Goal: Information Seeking & Learning: Learn about a topic

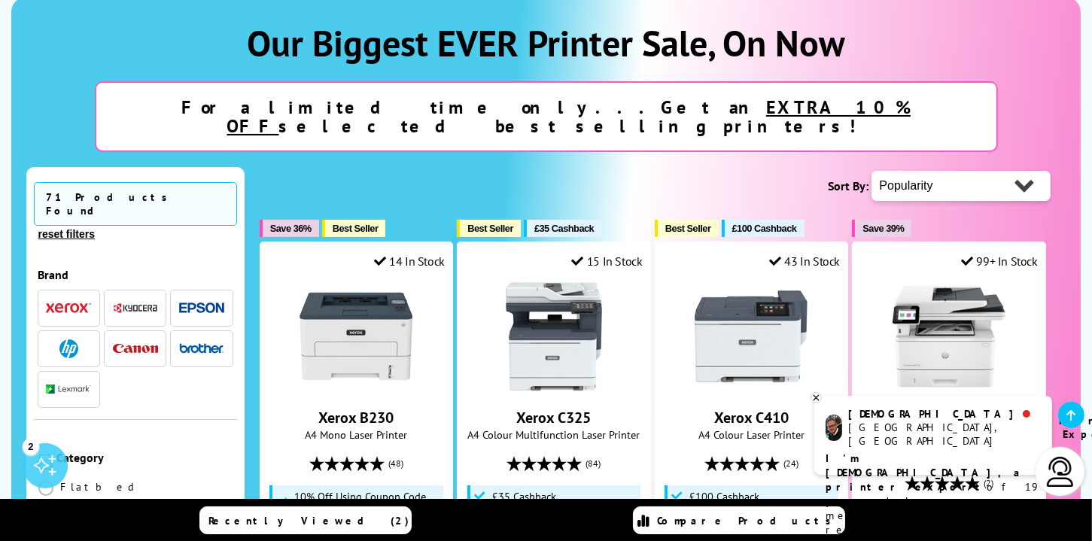
scroll to position [201, 0]
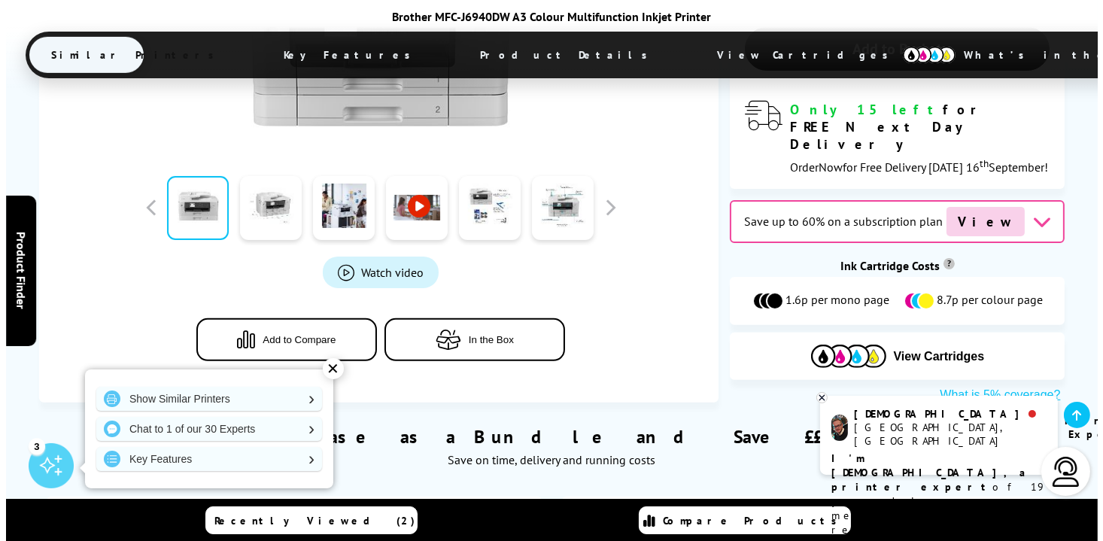
scroll to position [560, 0]
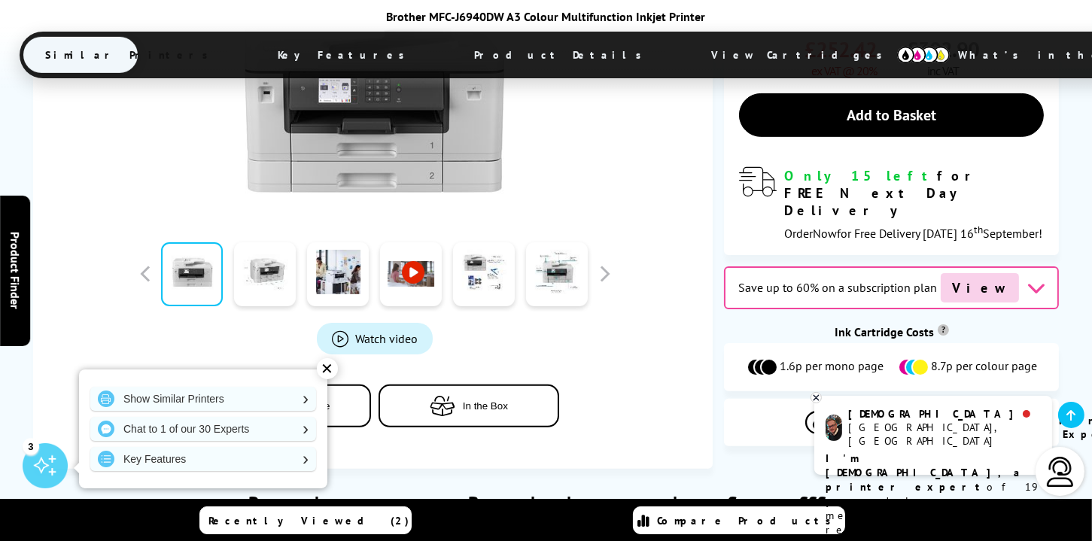
click at [385, 331] on span "Watch video" at bounding box center [386, 338] width 62 height 15
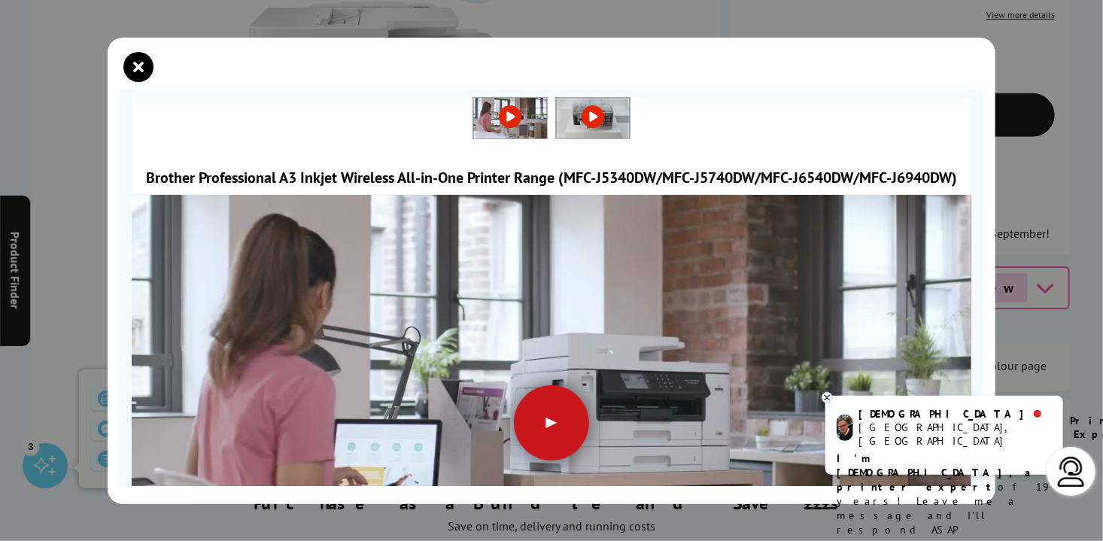
click at [560, 431] on div at bounding box center [551, 422] width 75 height 75
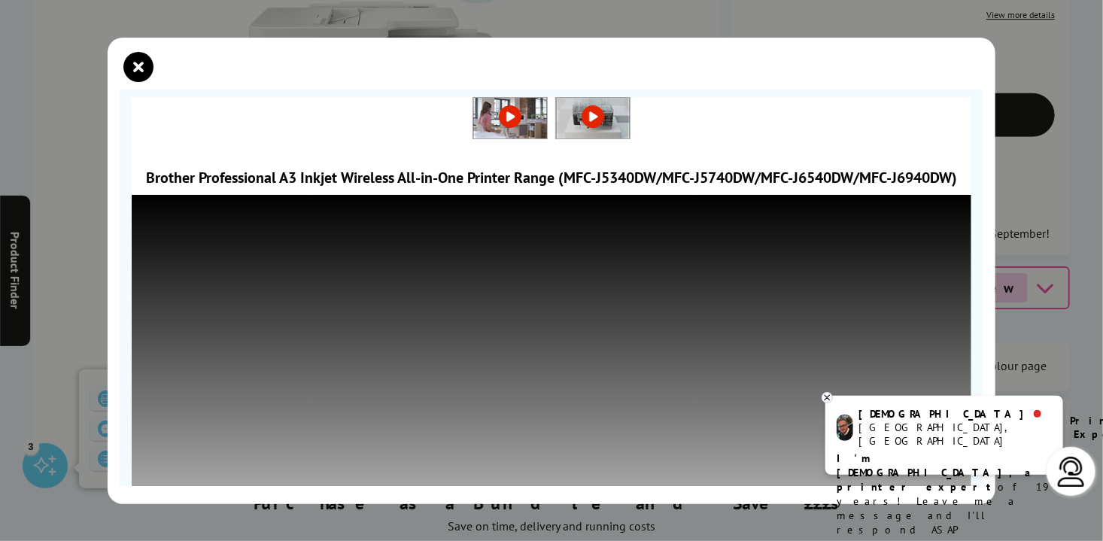
click at [823, 396] on icon at bounding box center [827, 397] width 10 height 11
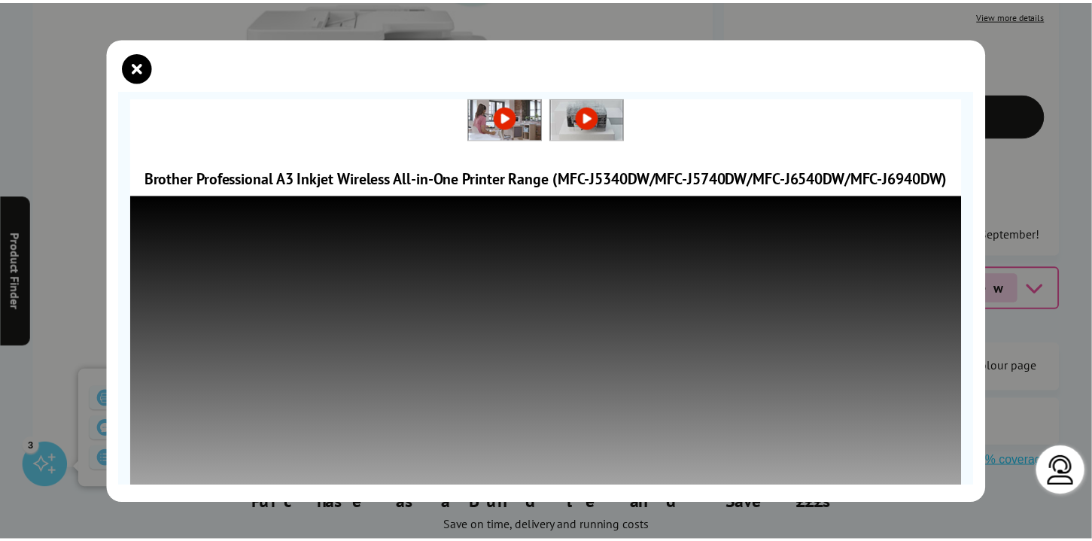
scroll to position [190, 0]
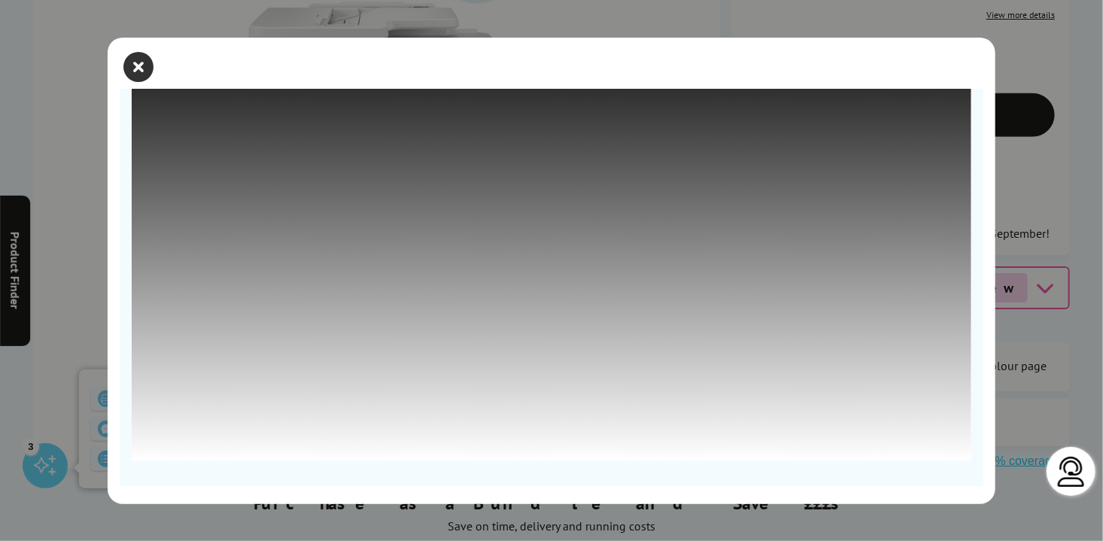
click at [144, 69] on icon "close modal" at bounding box center [138, 67] width 30 height 30
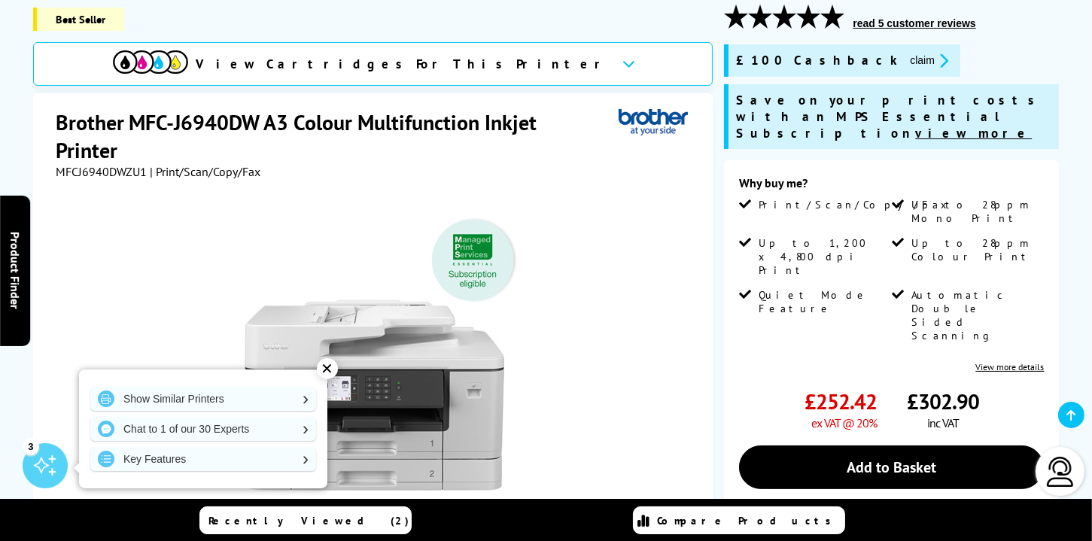
scroll to position [286, 0]
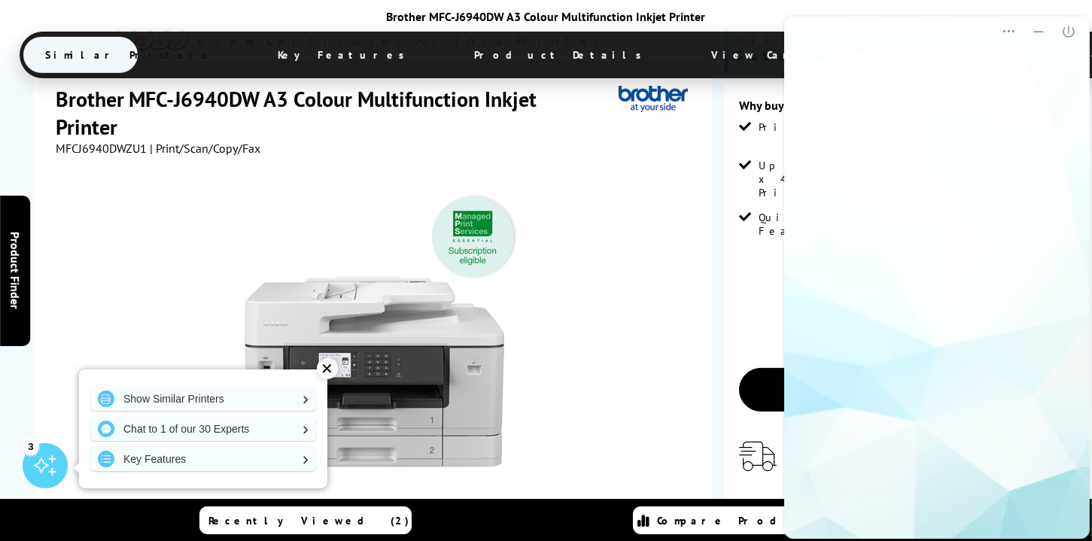
scroll to position [0, 0]
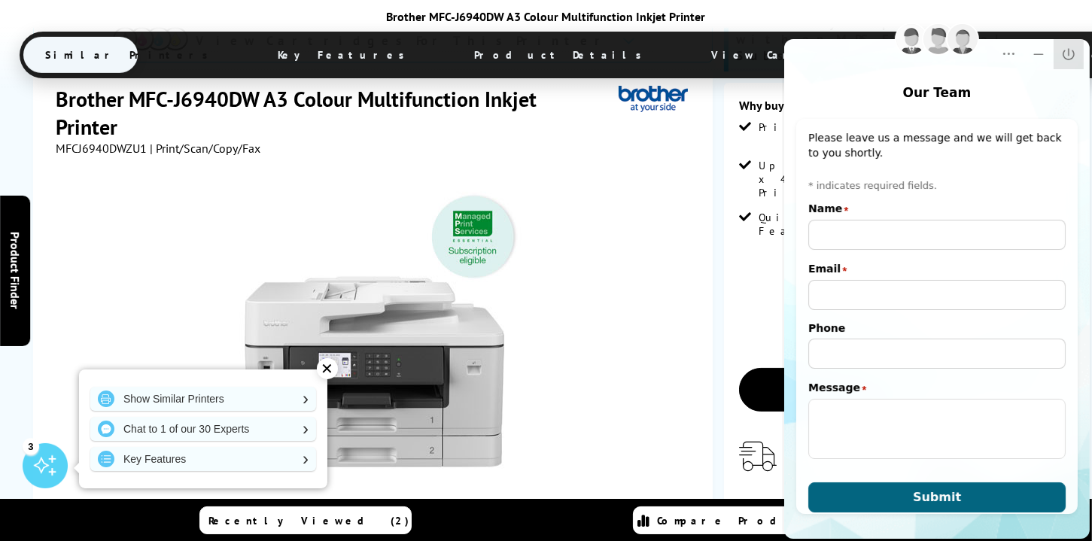
click at [1061, 61] on icon "Close" at bounding box center [1067, 54] width 15 height 15
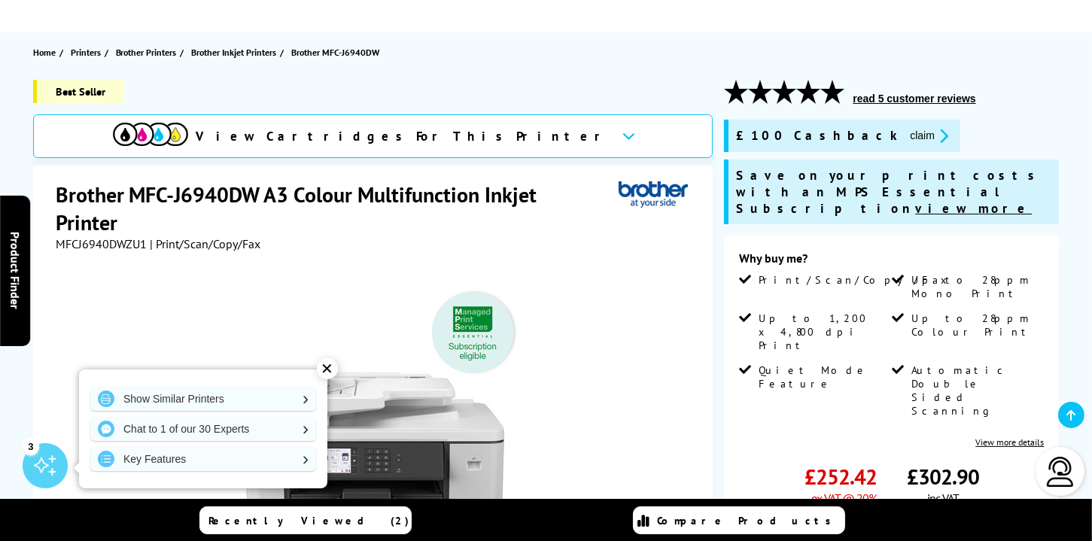
scroll to position [166, 0]
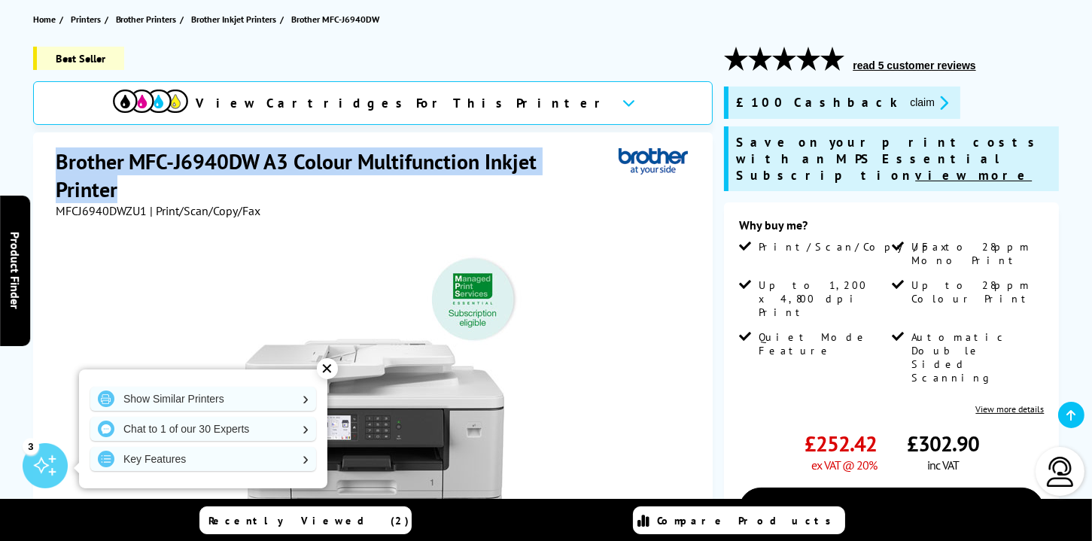
drag, startPoint x: 176, startPoint y: 161, endPoint x: 602, endPoint y: 166, distance: 425.8
click at [602, 166] on h1 "Brother MFC-J6940DW A3 Colour Multifunction Inkjet Printer" at bounding box center [337, 175] width 563 height 56
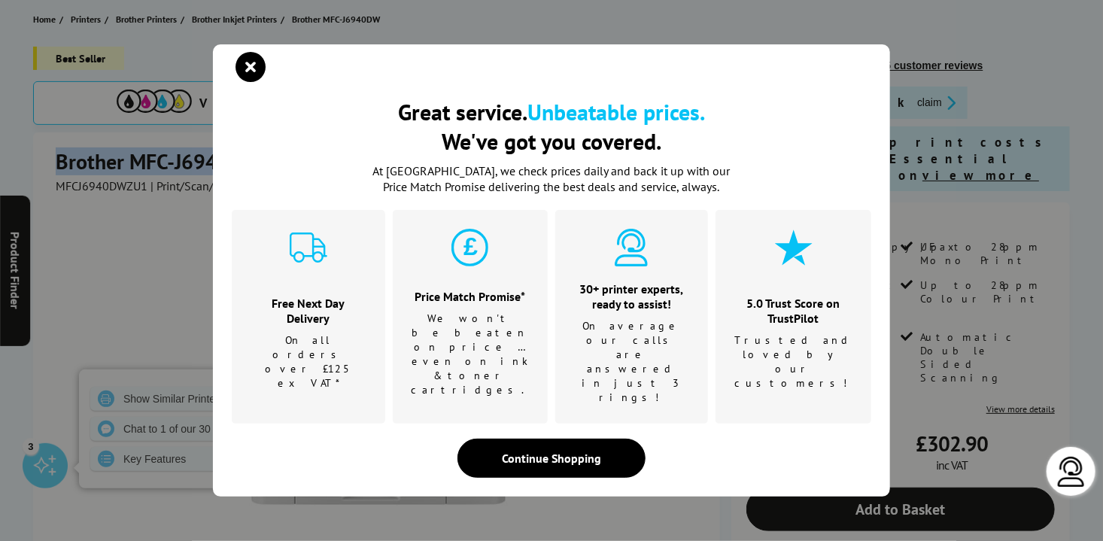
copy h1 "Brother MFC-J6940DW A3 Colour Multifunction Inkjet Printer"
click at [254, 82] on icon "close modal" at bounding box center [250, 67] width 30 height 30
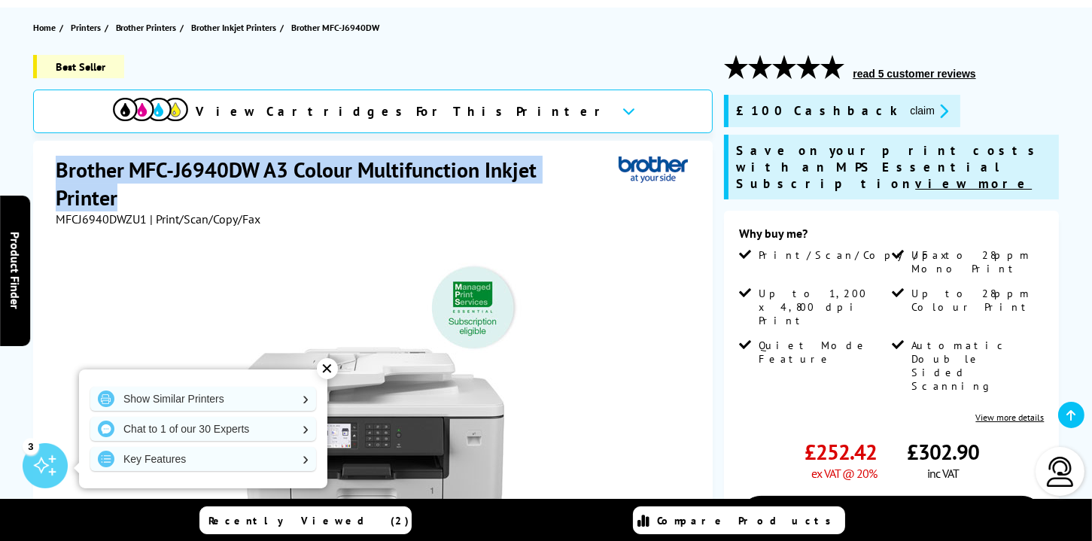
scroll to position [147, 0]
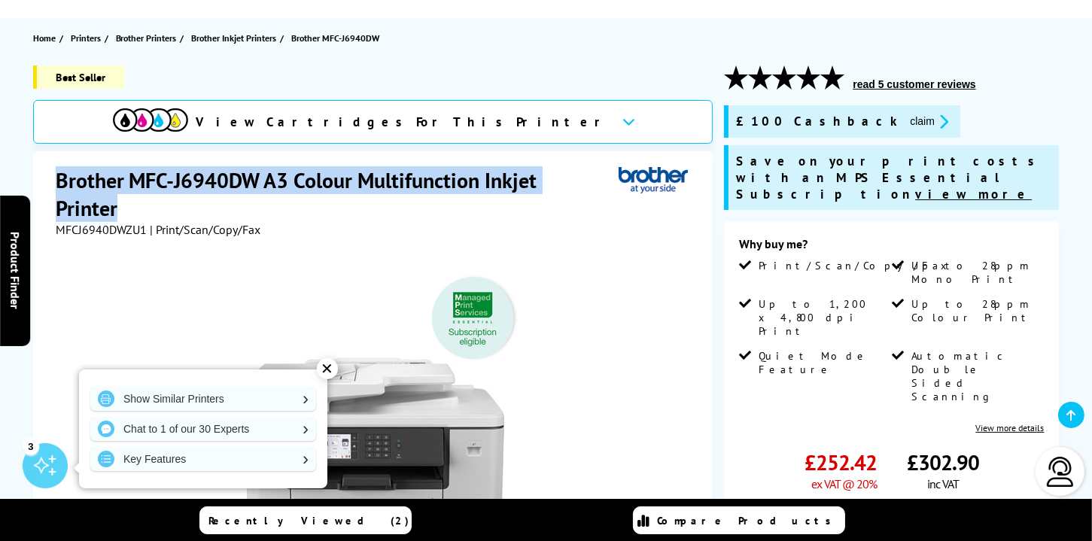
copy h1 "Brother MFC-J6940DW A3 Colour Multifunction Inkjet Printer"
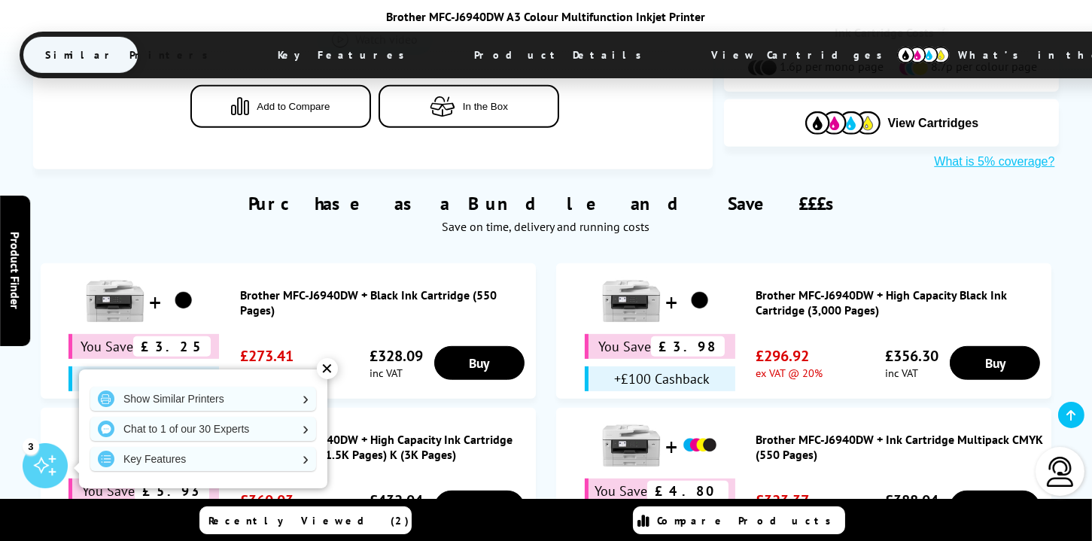
scroll to position [871, 0]
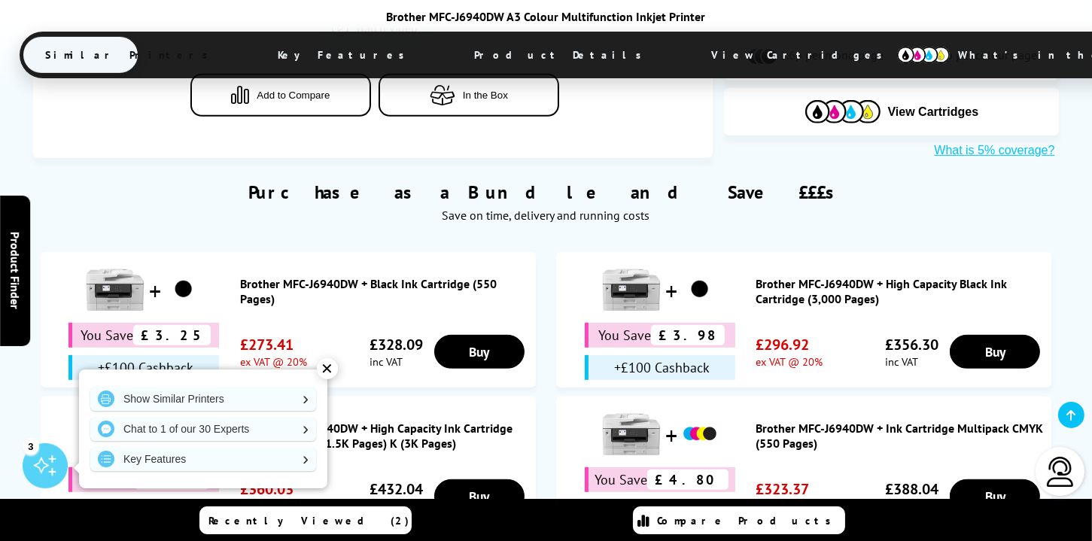
click at [332, 367] on div "✕" at bounding box center [327, 368] width 21 height 21
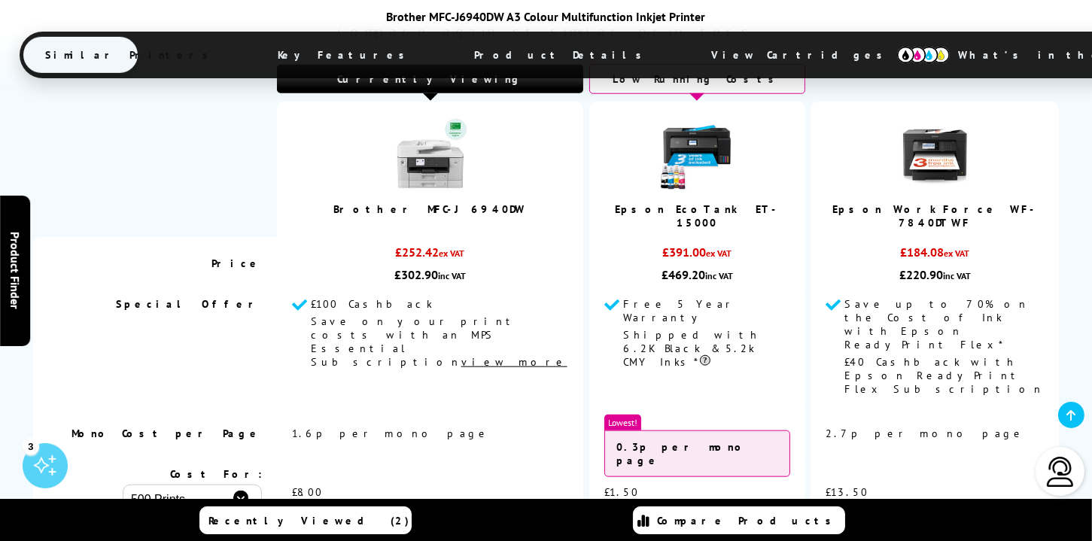
scroll to position [2082, 0]
